Goal: Task Accomplishment & Management: Use online tool/utility

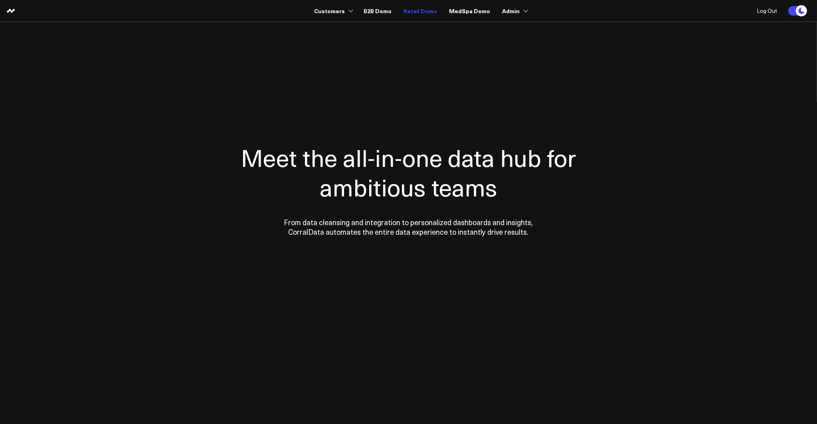
click at [424, 13] on link "Retail Demo" at bounding box center [420, 11] width 34 height 14
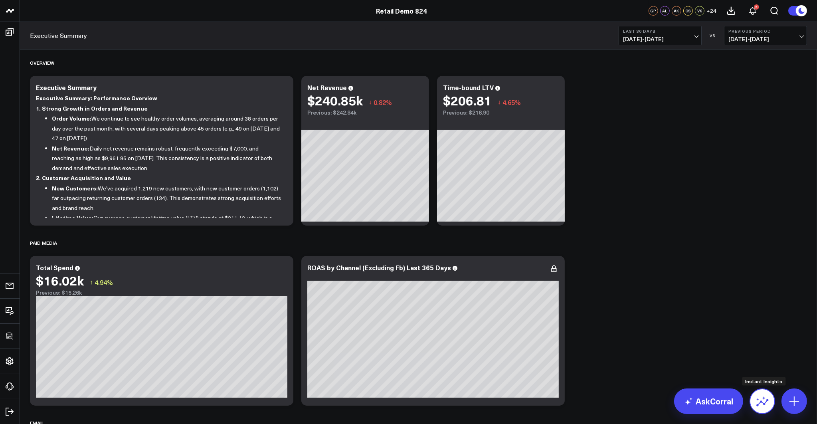
click at [763, 403] on icon at bounding box center [762, 403] width 12 height 8
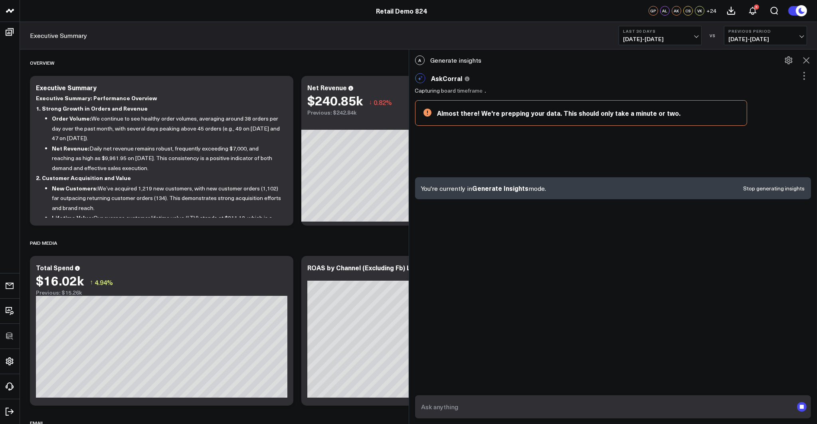
click at [804, 77] on icon at bounding box center [804, 76] width 10 height 10
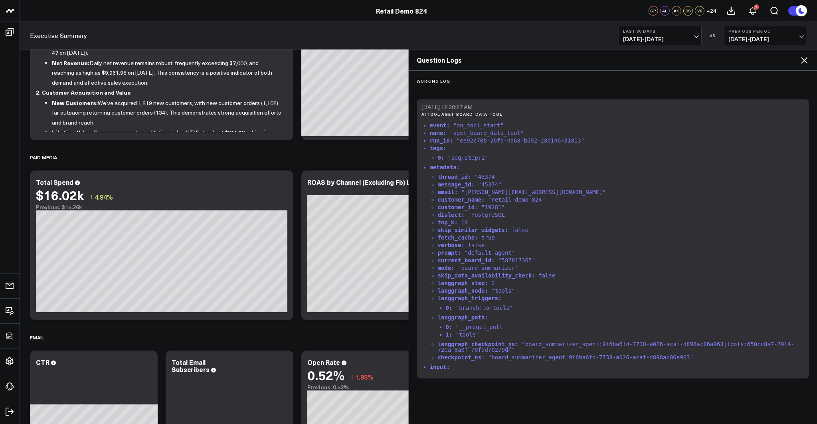
scroll to position [94, 0]
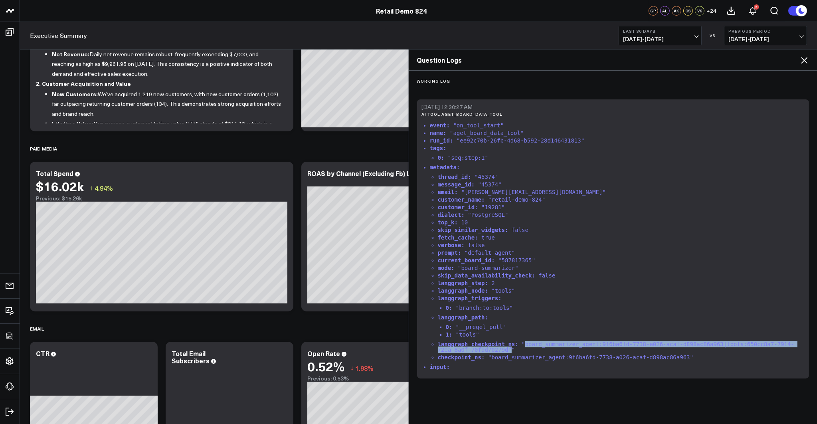
drag, startPoint x: 525, startPoint y: 344, endPoint x: 510, endPoint y: 348, distance: 15.3
click at [510, 348] on li "langgraph_checkpoint_ns : "board_summarizer_agent:9f6ba6fd-7738-a026-acaf-d898a…" at bounding box center [621, 346] width 367 height 11
click at [805, 62] on icon at bounding box center [804, 60] width 10 height 10
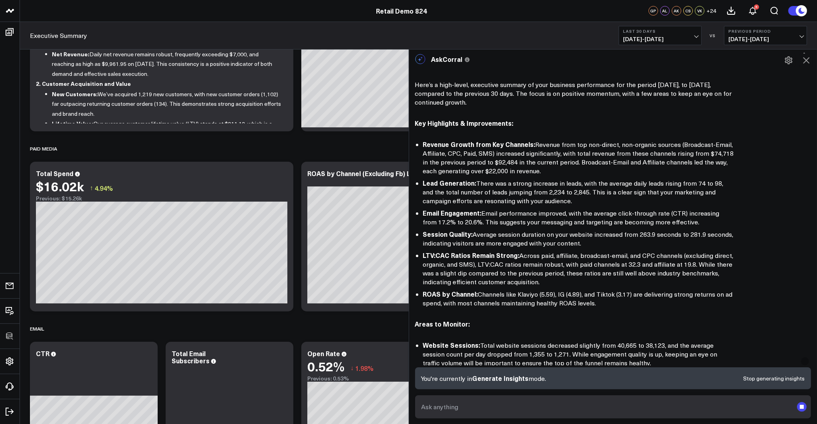
scroll to position [0, 0]
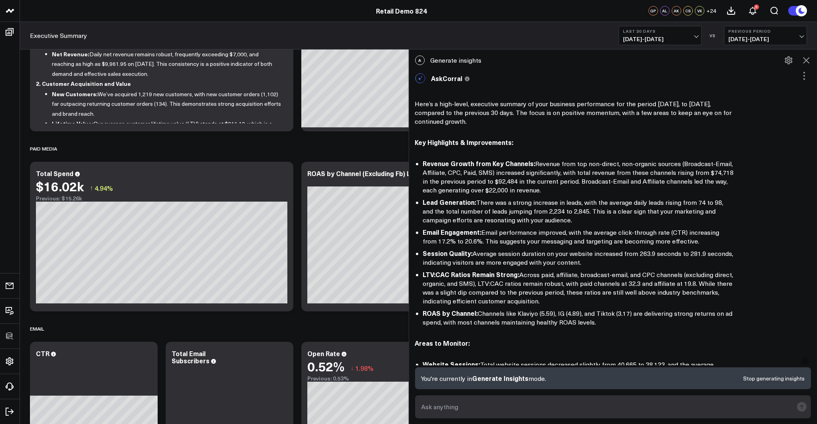
click at [809, 61] on icon at bounding box center [806, 60] width 10 height 10
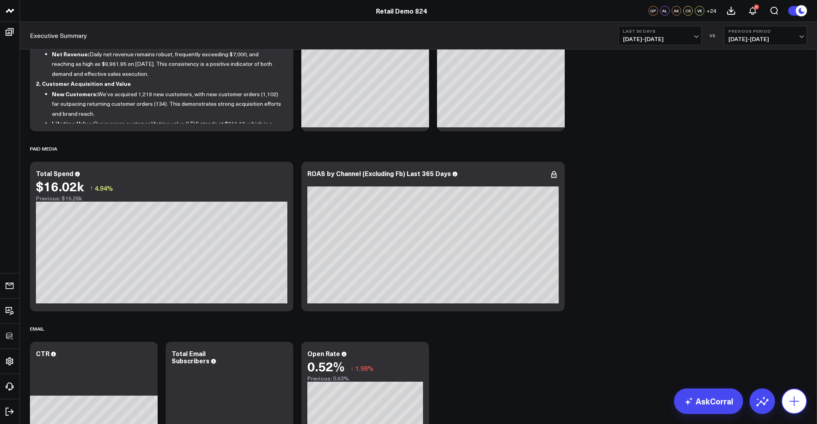
click at [791, 398] on icon at bounding box center [794, 401] width 13 height 13
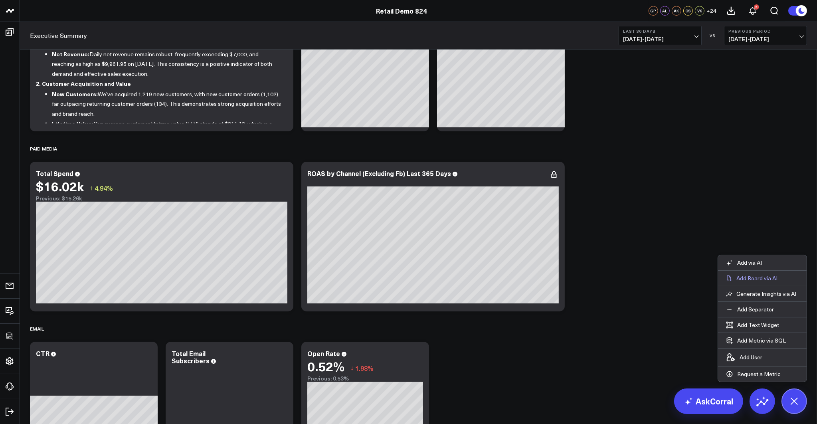
click at [753, 279] on p "Add Board via AI" at bounding box center [756, 278] width 41 height 7
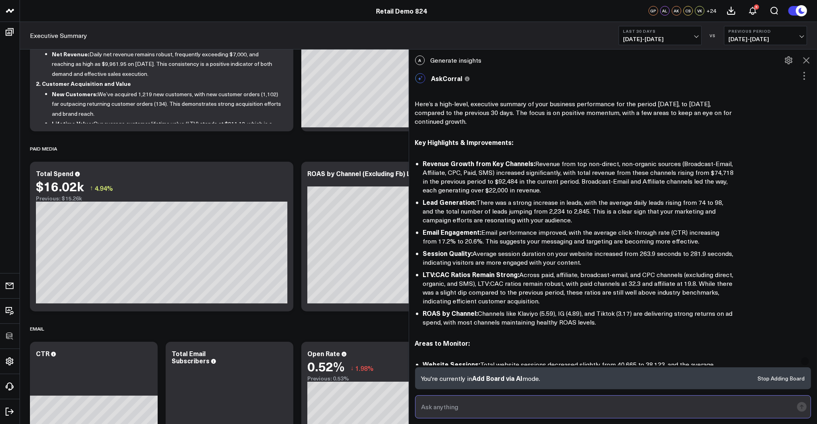
click at [591, 413] on input "text" at bounding box center [606, 406] width 374 height 14
type input "Build me a facebook performance report"
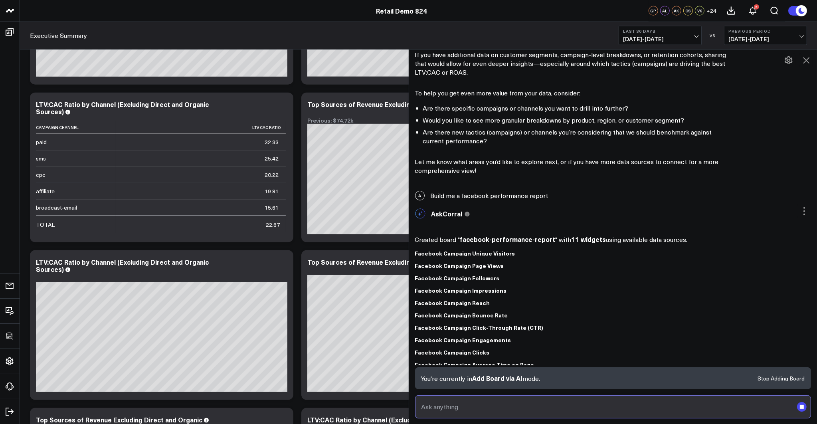
scroll to position [549, 0]
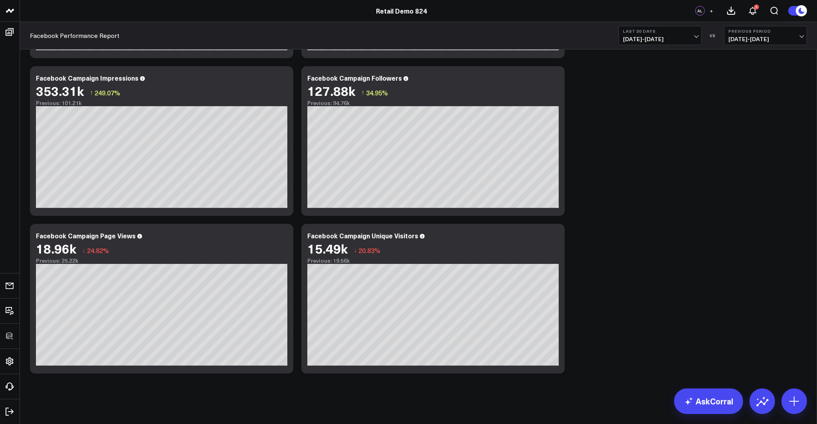
scroll to position [467, 0]
